Goal: Task Accomplishment & Management: Manage account settings

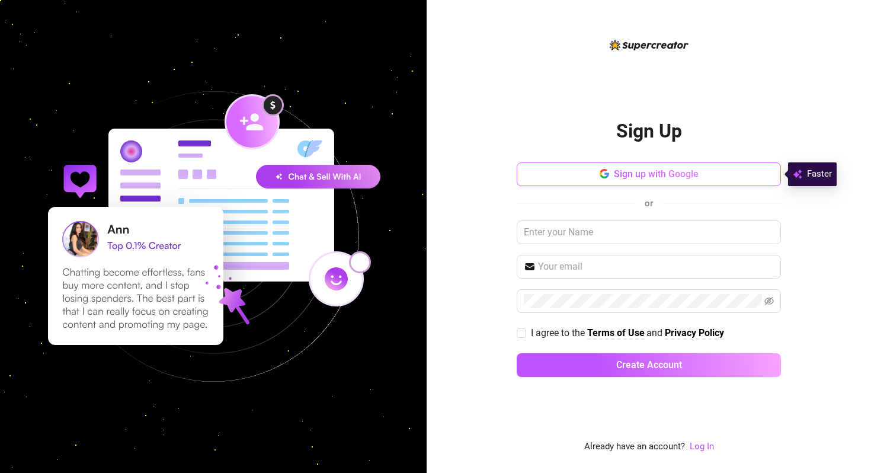
click at [571, 177] on button "Sign up with Google" at bounding box center [648, 174] width 264 height 24
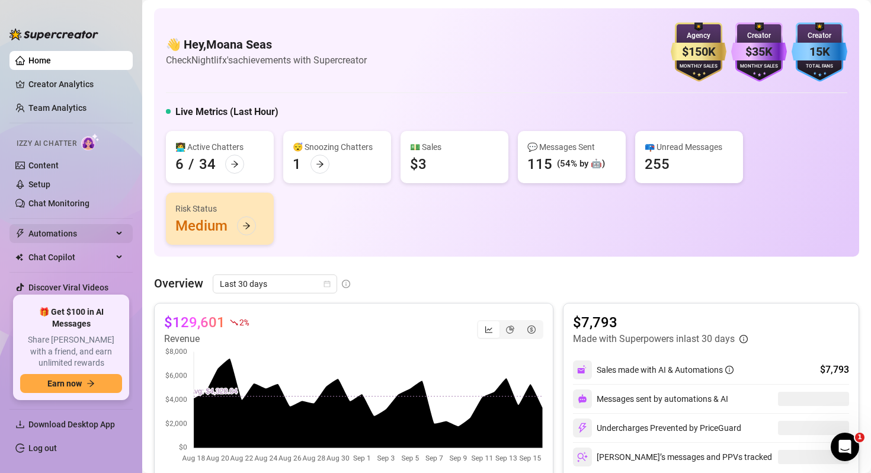
click at [45, 235] on span "Automations" at bounding box center [70, 233] width 84 height 19
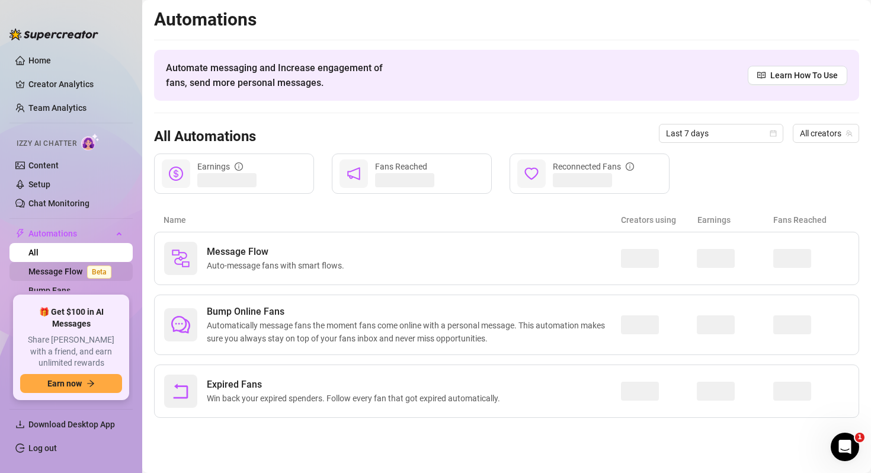
click at [49, 272] on link "Message Flow Beta" at bounding box center [72, 270] width 88 height 9
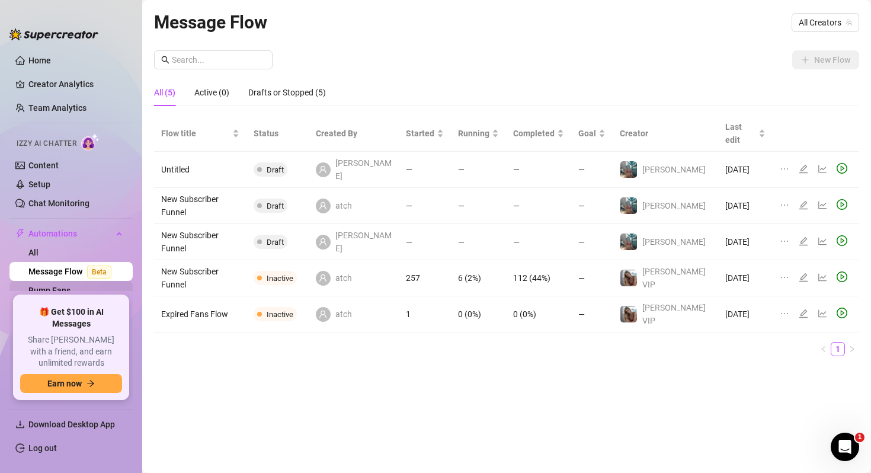
click at [59, 290] on link "Bump Fans" at bounding box center [49, 289] width 42 height 9
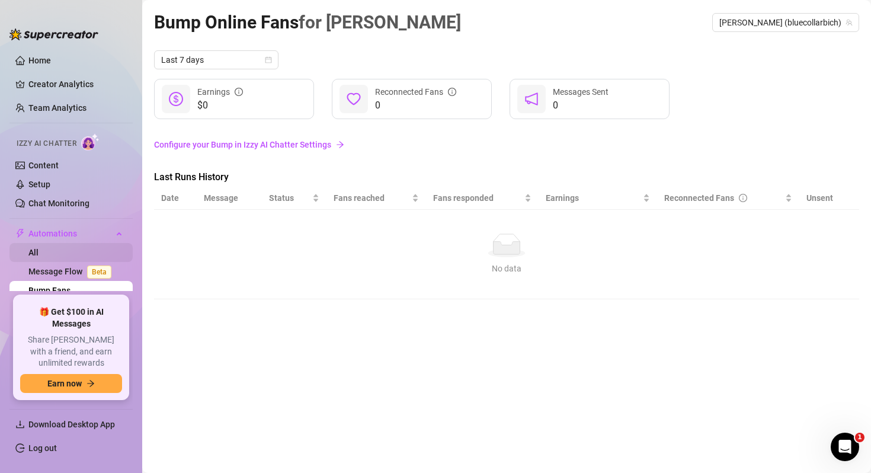
click at [38, 252] on link "All" at bounding box center [33, 252] width 10 height 9
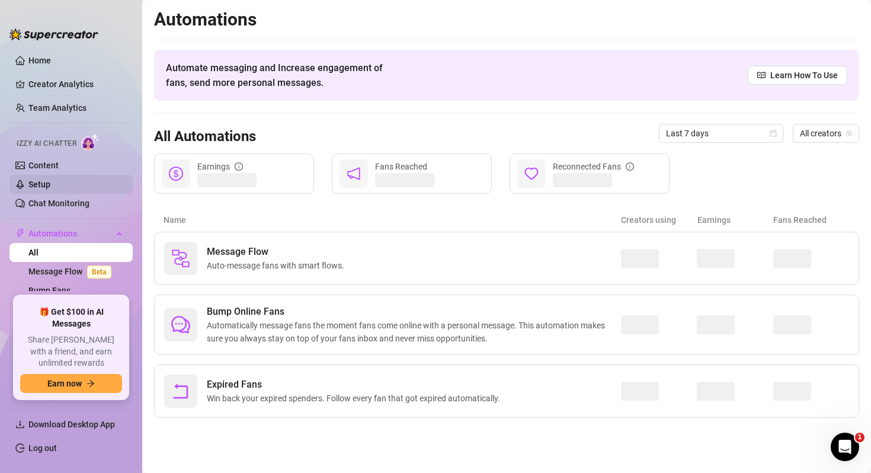
click at [50, 182] on link "Setup" at bounding box center [39, 183] width 22 height 9
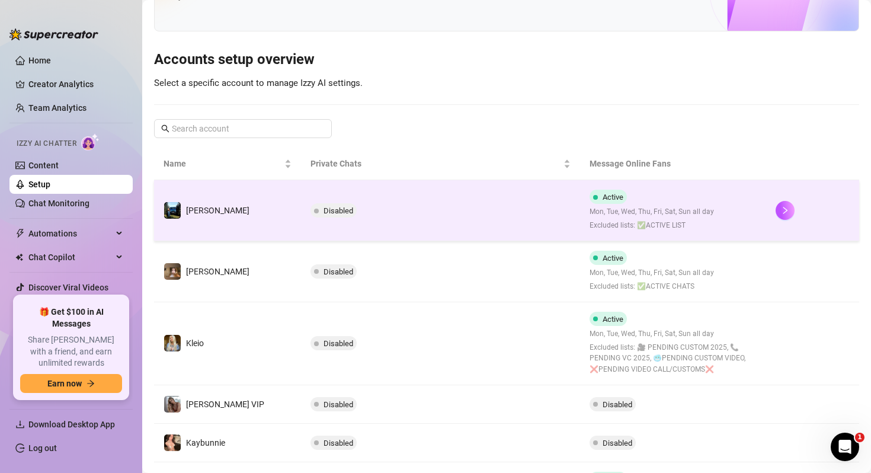
scroll to position [127, 0]
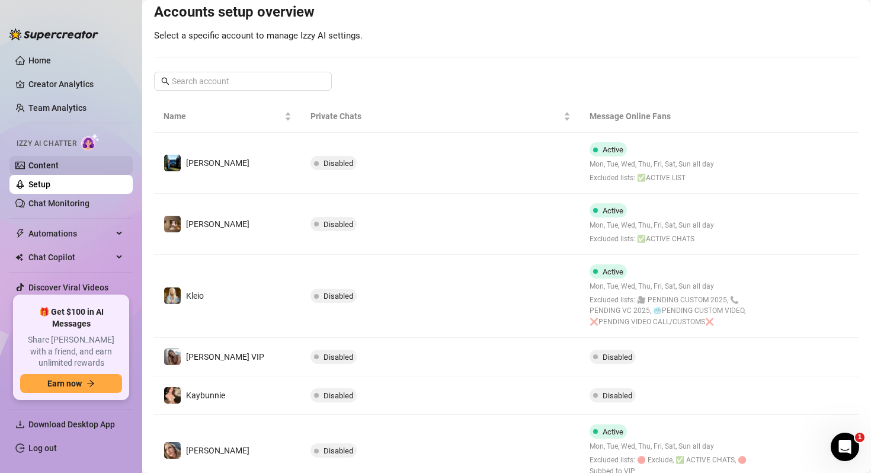
click at [59, 164] on link "Content" at bounding box center [43, 164] width 30 height 9
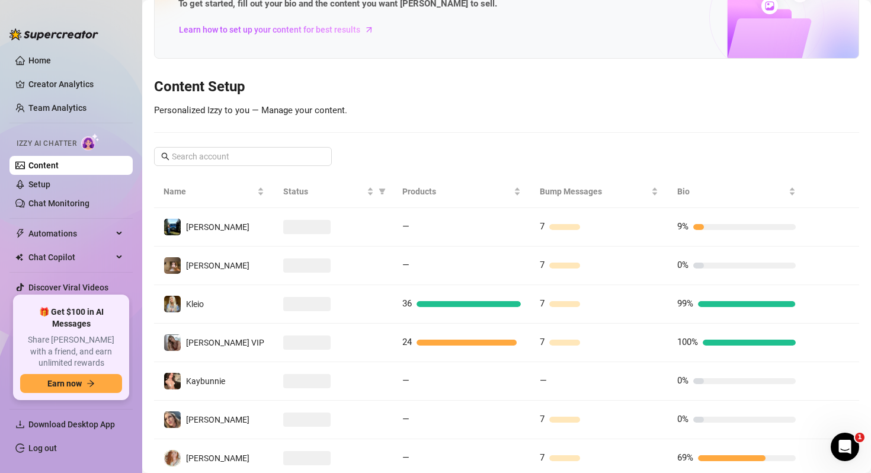
scroll to position [261, 0]
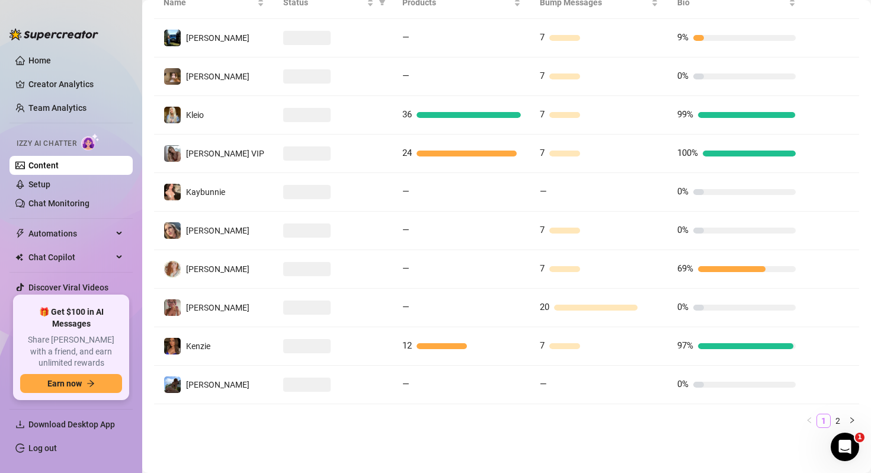
click at [827, 419] on link "1" at bounding box center [823, 420] width 13 height 13
click at [839, 423] on link "2" at bounding box center [837, 420] width 13 height 13
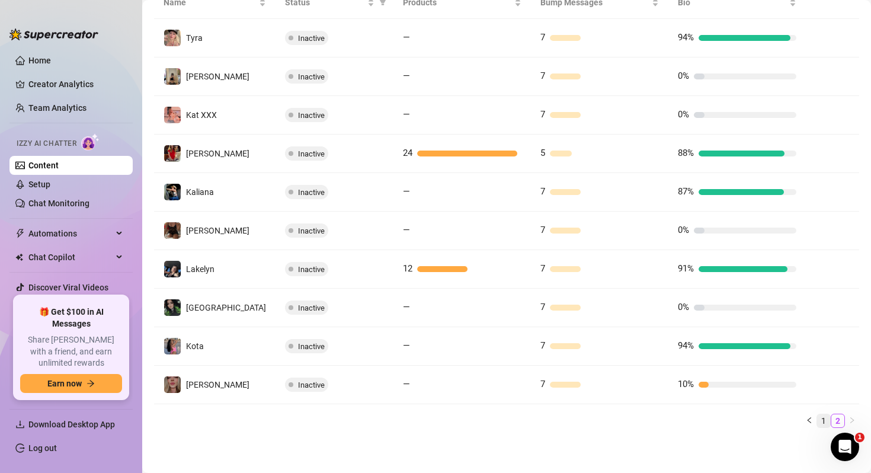
click at [818, 418] on link "1" at bounding box center [823, 420] width 13 height 13
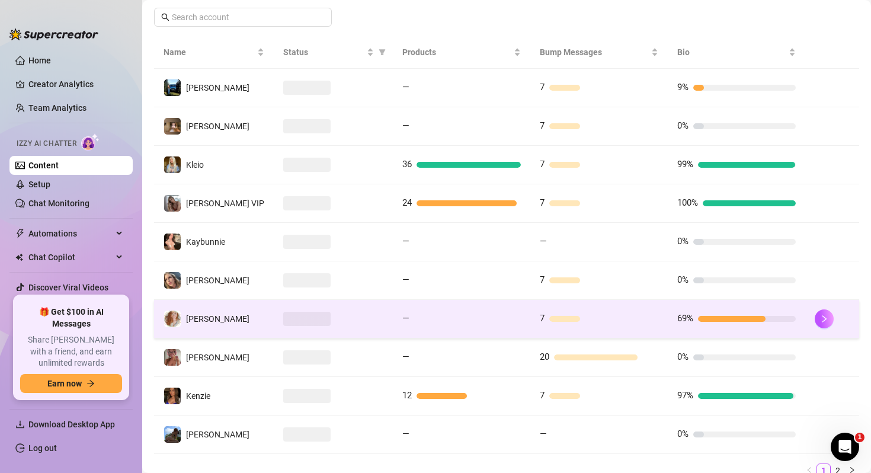
scroll to position [229, 0]
